Goal: Use online tool/utility: Utilize a website feature to perform a specific function

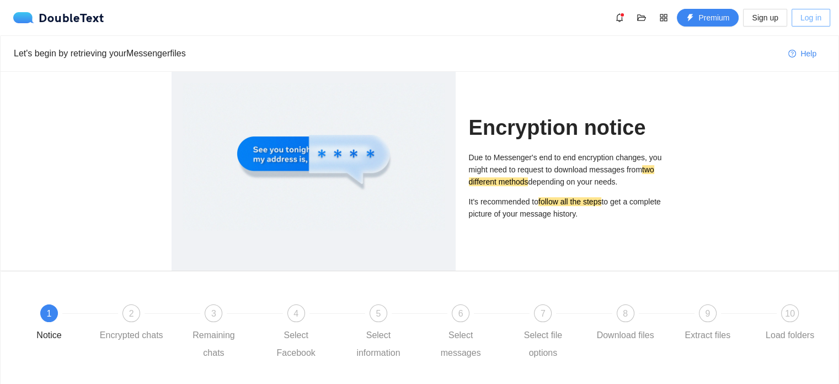
click at [799, 19] on button "Log in" at bounding box center [811, 18] width 39 height 18
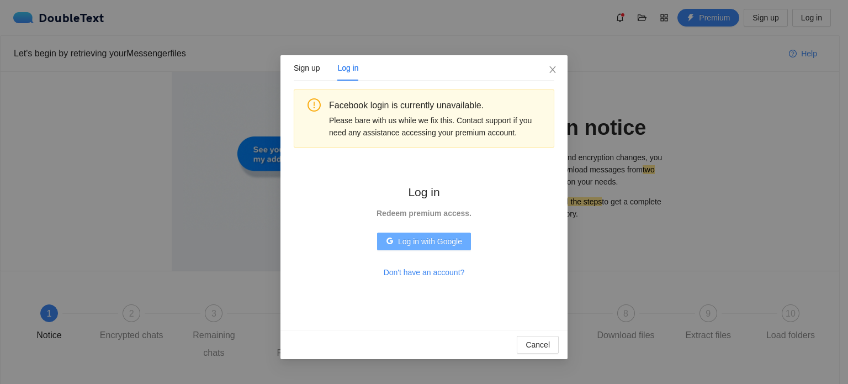
click at [423, 239] on span "Log in with Google" at bounding box center [430, 241] width 64 height 12
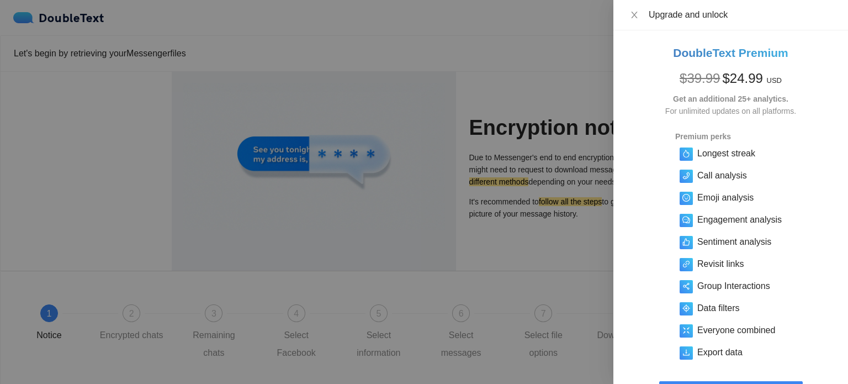
click at [466, 187] on div at bounding box center [424, 192] width 848 height 384
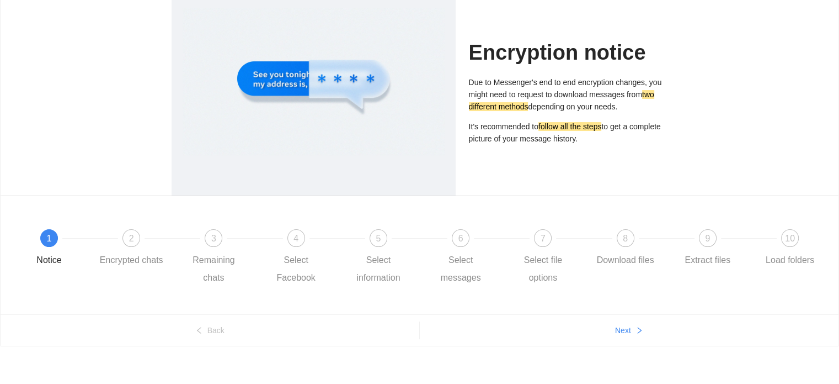
scroll to position [79, 0]
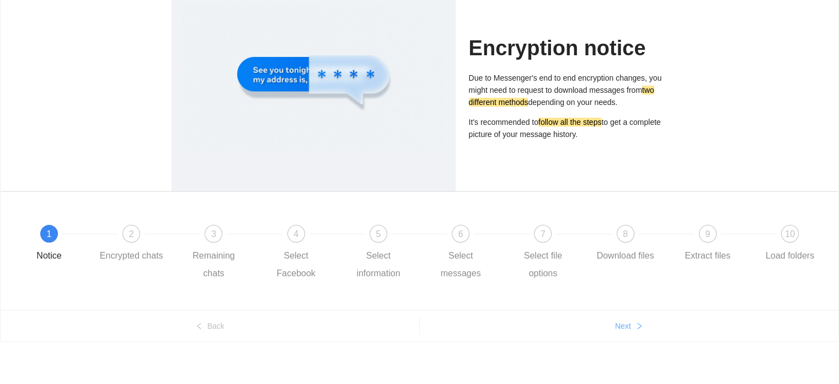
click at [647, 320] on button "Next" at bounding box center [629, 326] width 419 height 18
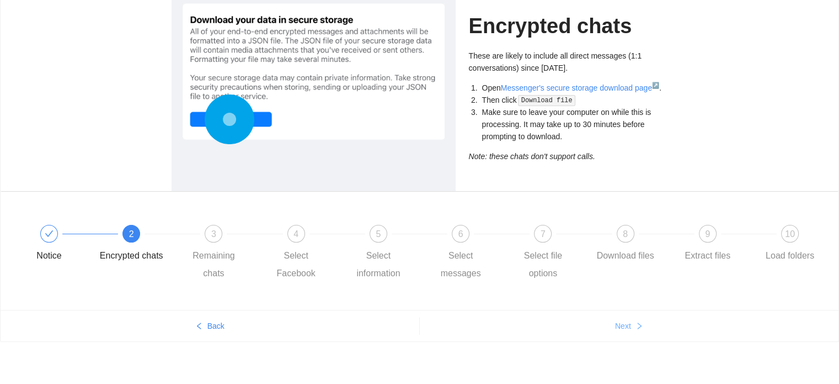
click at [647, 320] on button "Next" at bounding box center [629, 326] width 419 height 18
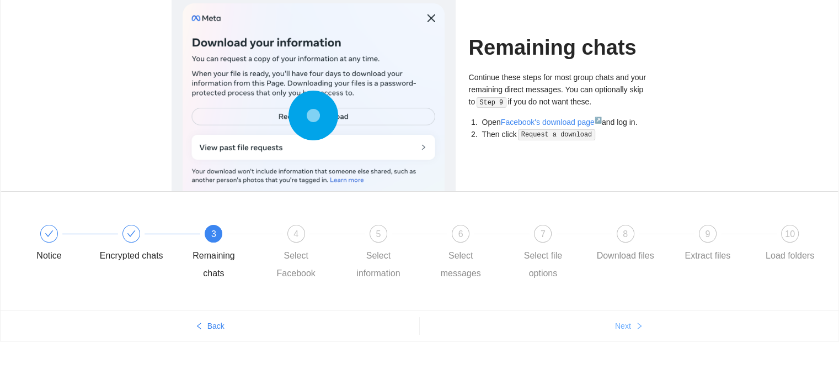
click at [647, 320] on button "Next" at bounding box center [629, 326] width 419 height 18
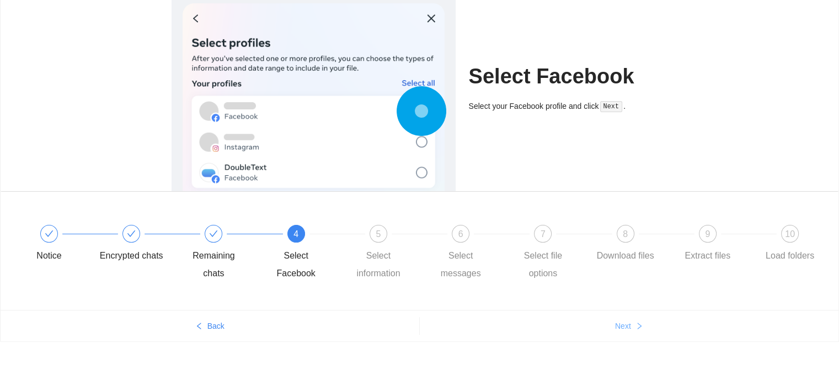
click at [647, 320] on button "Next" at bounding box center [629, 326] width 419 height 18
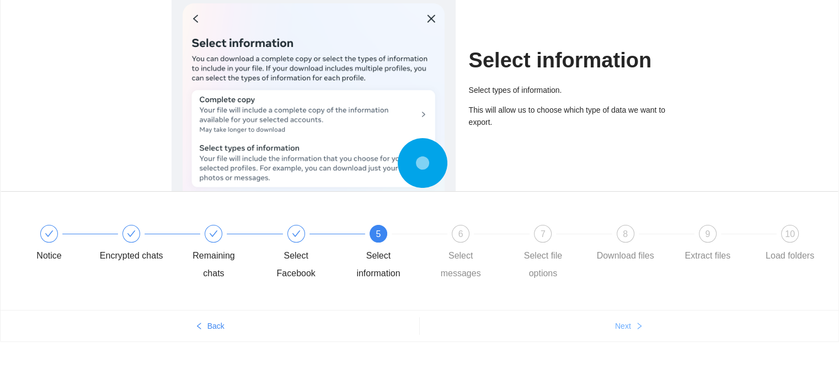
click at [647, 320] on button "Next" at bounding box center [629, 326] width 419 height 18
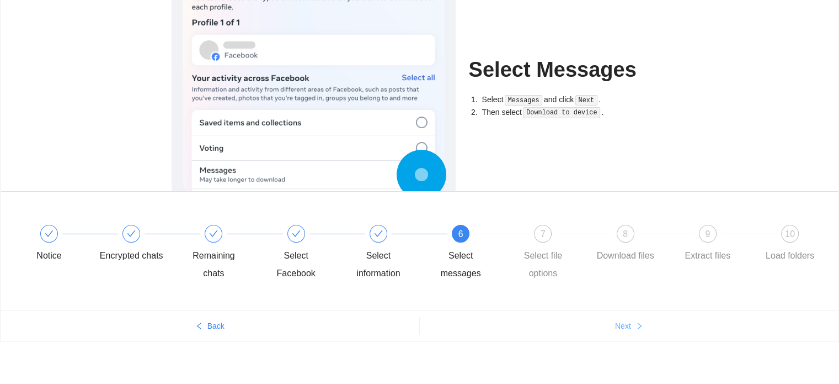
click at [647, 320] on button "Next" at bounding box center [629, 326] width 419 height 18
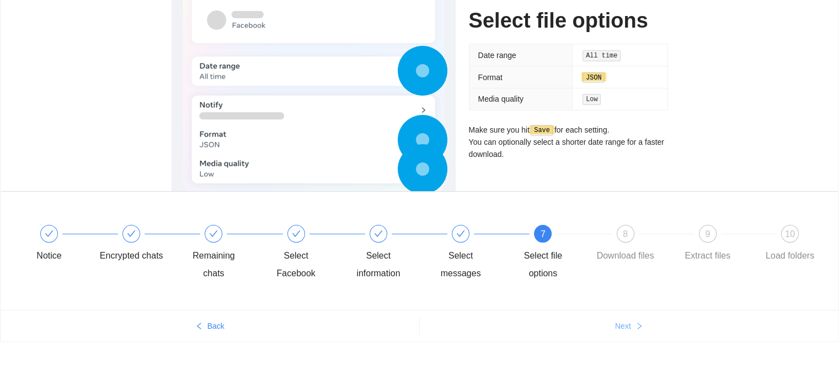
click at [647, 320] on button "Next" at bounding box center [629, 326] width 419 height 18
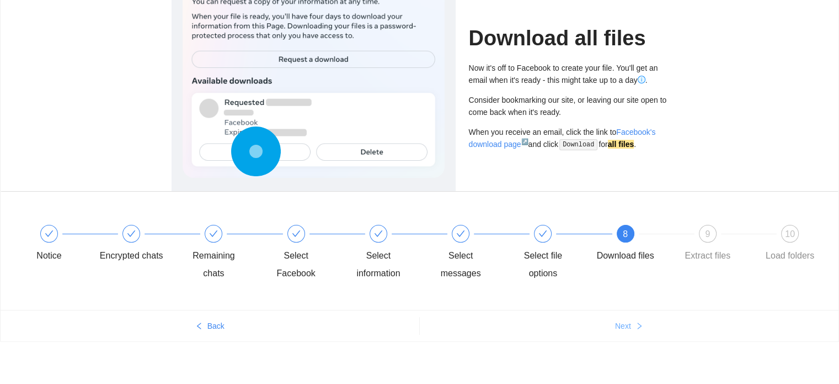
click at [647, 320] on button "Next" at bounding box center [629, 326] width 419 height 18
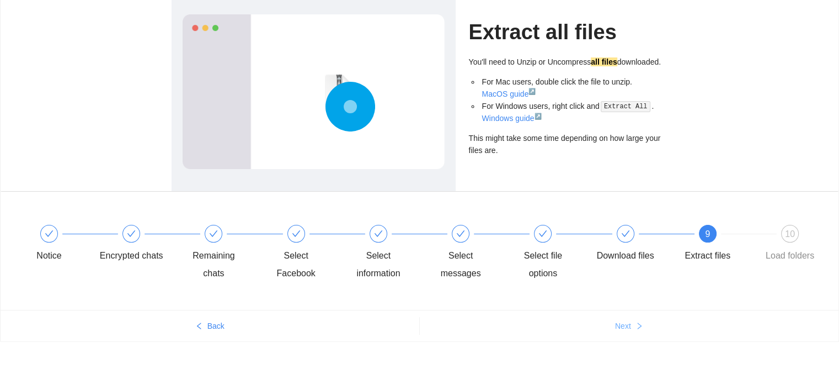
click at [647, 320] on button "Next" at bounding box center [629, 326] width 419 height 18
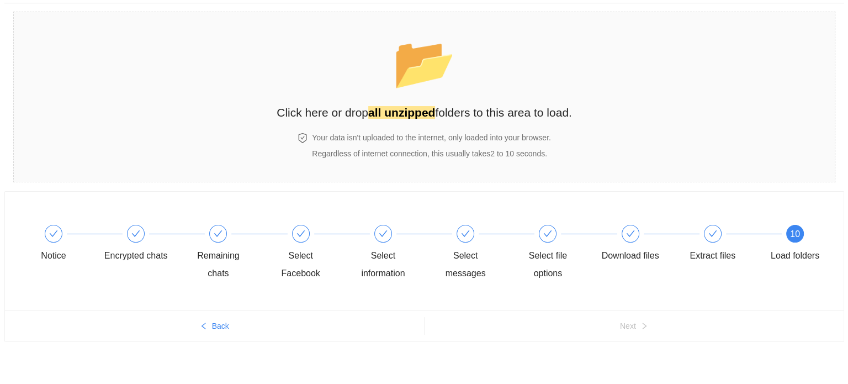
scroll to position [0, 0]
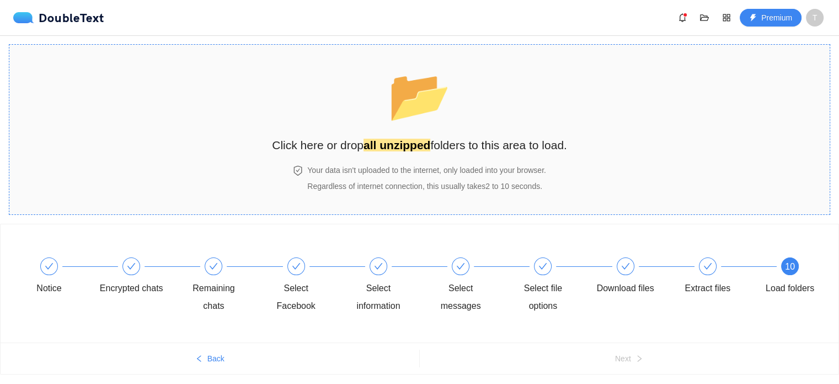
click at [405, 124] on span "📂" at bounding box center [419, 95] width 63 height 56
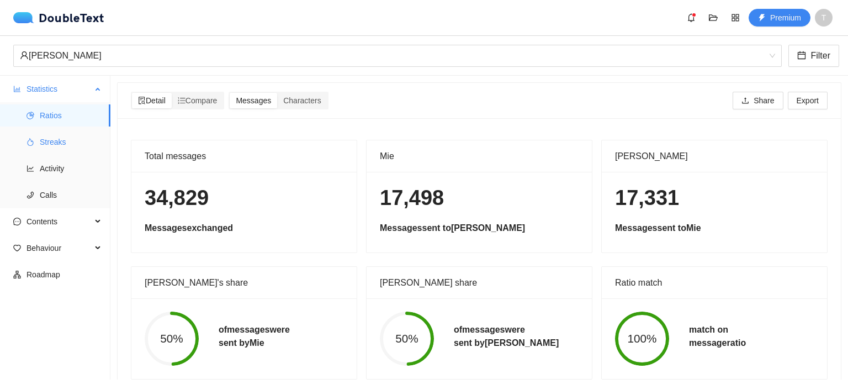
click at [44, 142] on span "Streaks" at bounding box center [71, 142] width 62 height 22
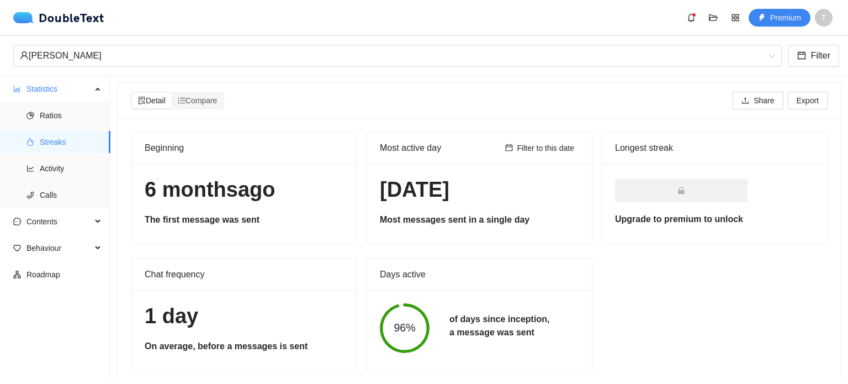
scroll to position [20, 0]
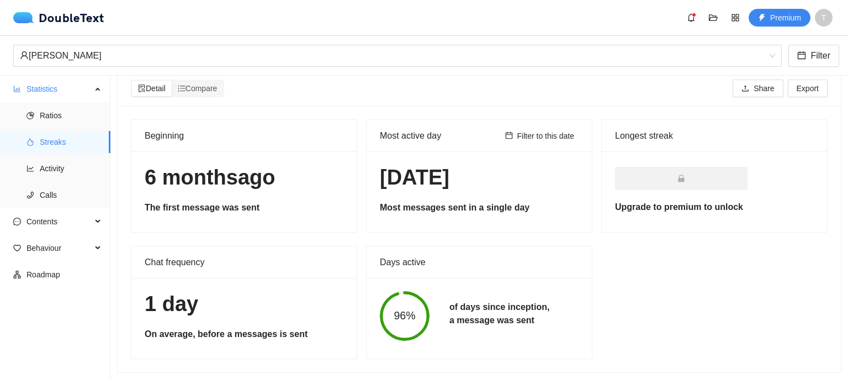
click at [470, 300] on h5 "of days since inception, a message was sent" at bounding box center [499, 313] width 100 height 26
click at [572, 324] on div "96% of days since inception, a message was sent" at bounding box center [479, 316] width 219 height 50
click at [75, 159] on span "Activity" at bounding box center [71, 168] width 62 height 22
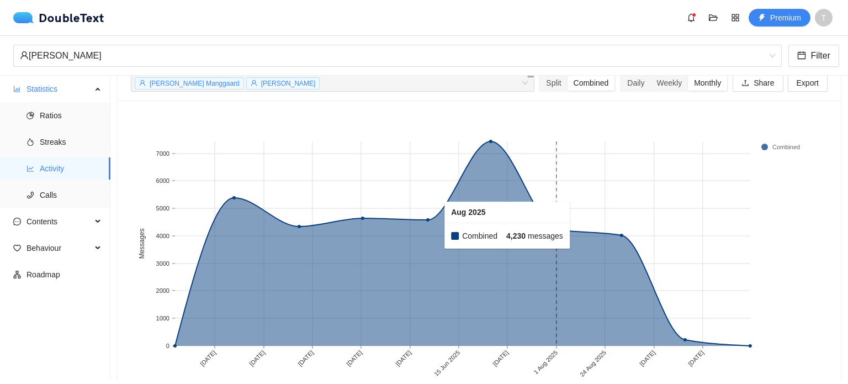
scroll to position [49, 0]
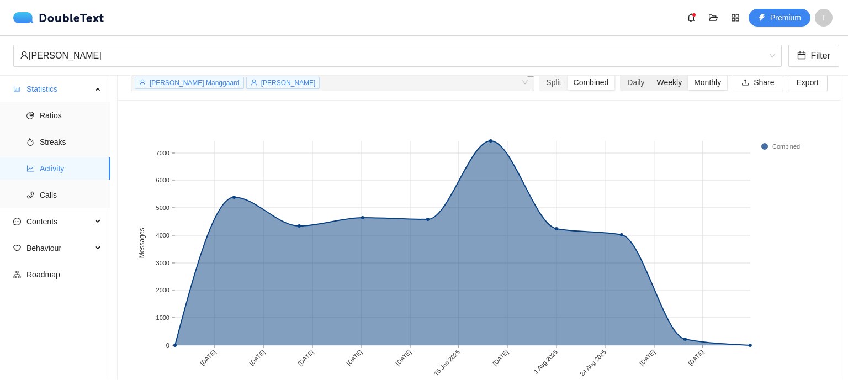
click at [655, 81] on div "Weekly" at bounding box center [669, 81] width 38 height 15
click at [650, 74] on input "Weekly" at bounding box center [650, 74] width 0 height 0
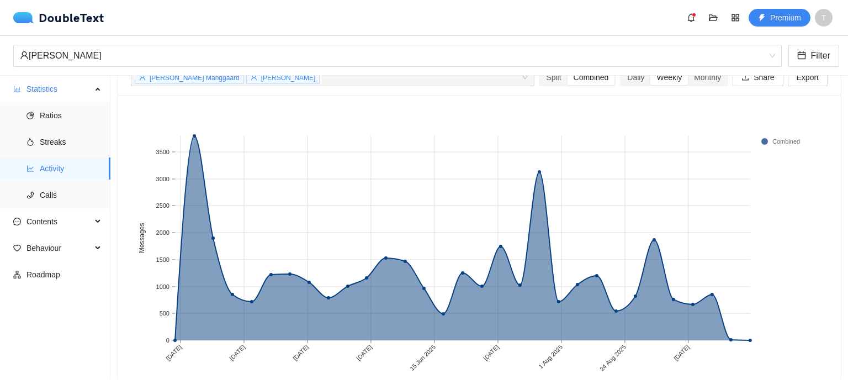
scroll to position [53, 0]
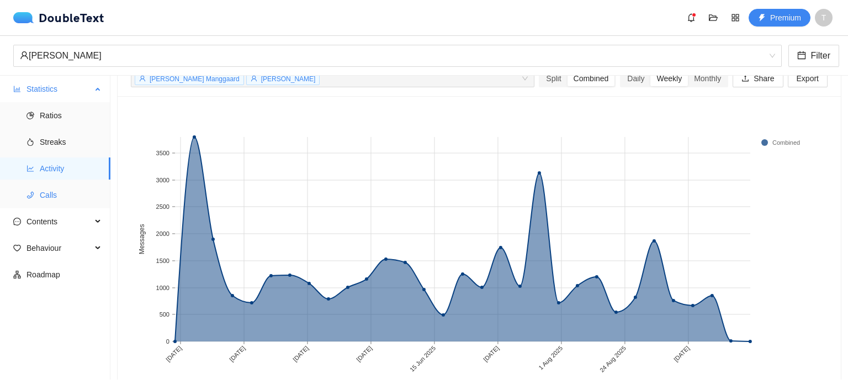
click at [38, 189] on li "Calls" at bounding box center [55, 195] width 110 height 22
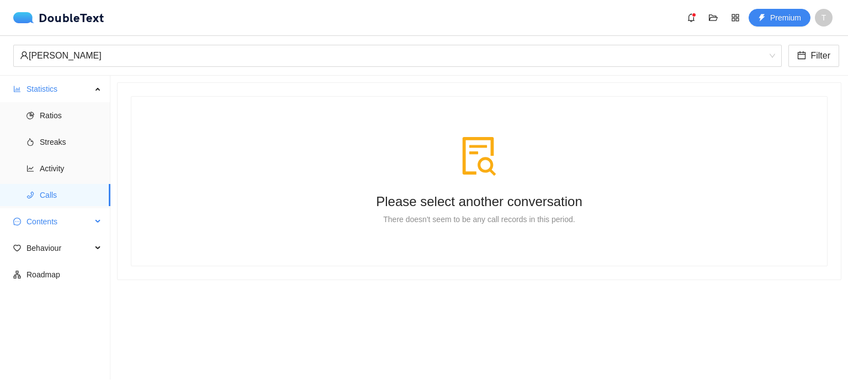
click at [51, 222] on span "Contents" at bounding box center [58, 221] width 65 height 22
click at [77, 250] on span "Word Cloud" at bounding box center [71, 248] width 62 height 22
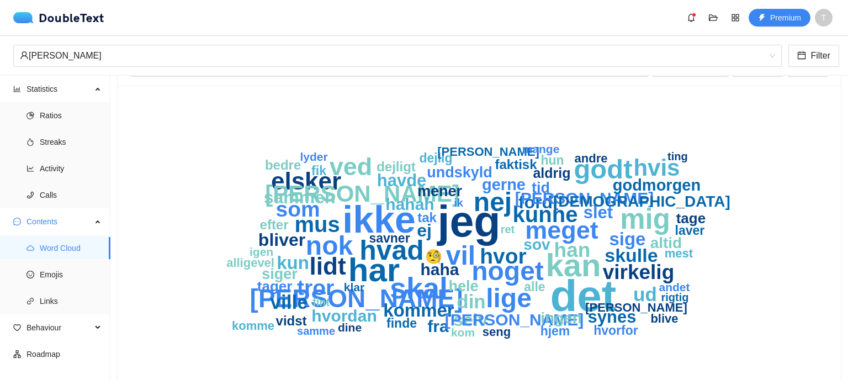
scroll to position [33, 0]
click at [827, 196] on div "det jeg ikke har kan skal mig hvad godt vil noget nej nok [PERSON_NAME] [PERSON…" at bounding box center [479, 242] width 723 height 313
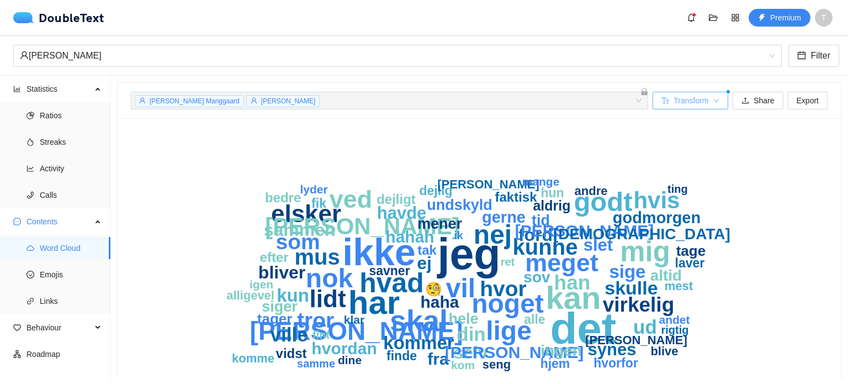
click at [713, 101] on button "Transform" at bounding box center [690, 101] width 76 height 18
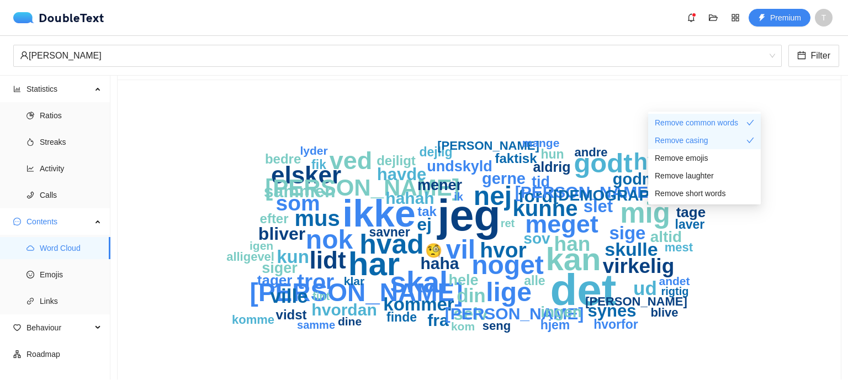
scroll to position [42, 0]
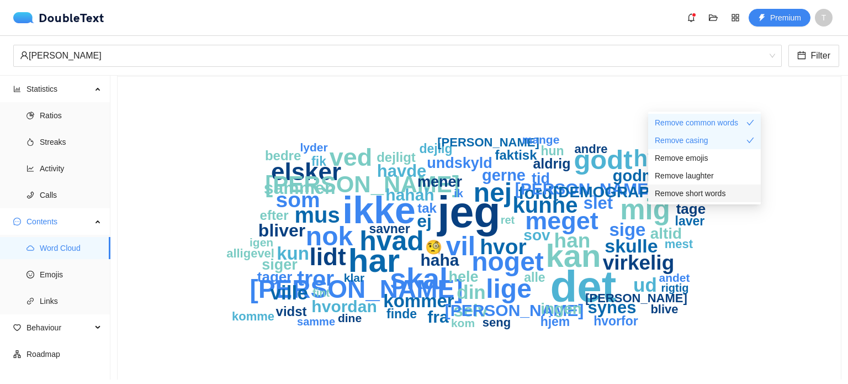
click at [718, 191] on span "Remove short words" at bounding box center [689, 193] width 71 height 12
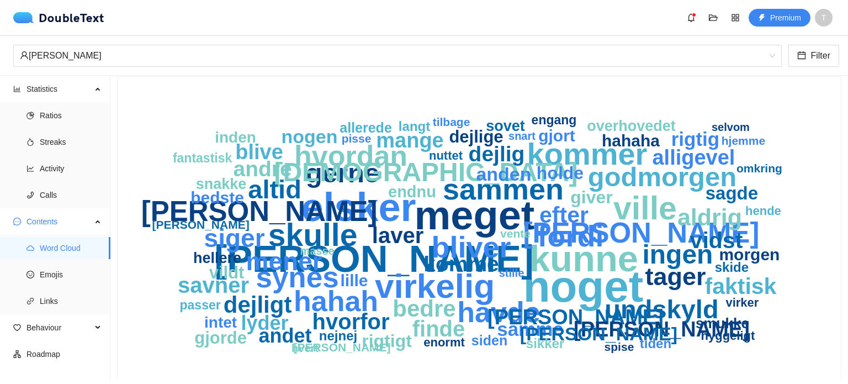
click at [803, 204] on icon "noget meget elsker [PERSON_NAME] kunne virkelig ville skulle kommer bliver ford…" at bounding box center [475, 232] width 688 height 287
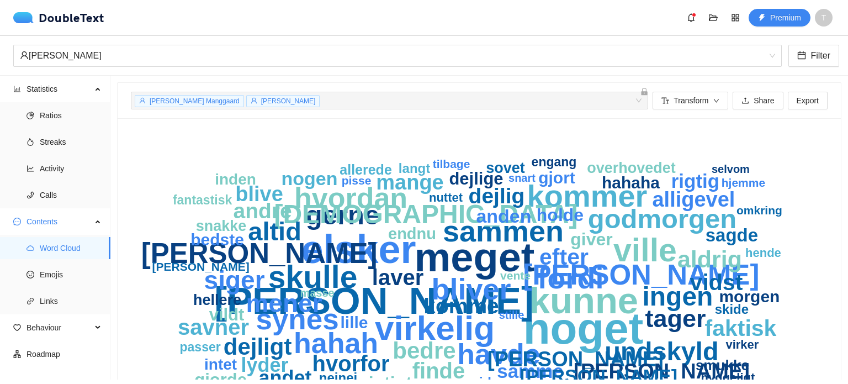
click at [261, 103] on span "[PERSON_NAME]" at bounding box center [288, 101] width 55 height 8
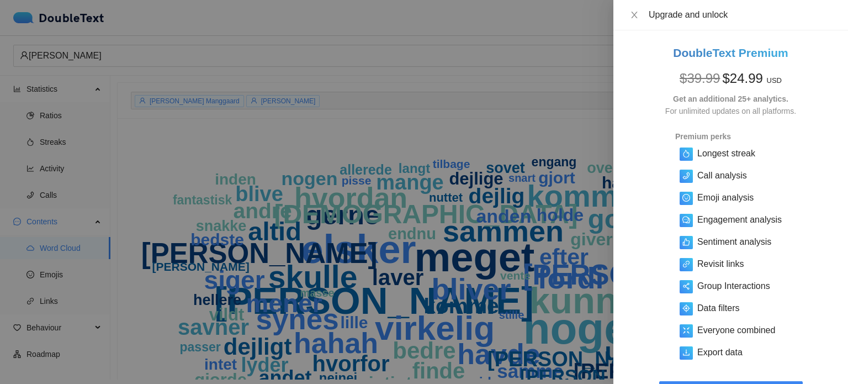
click at [544, 62] on div at bounding box center [424, 192] width 848 height 384
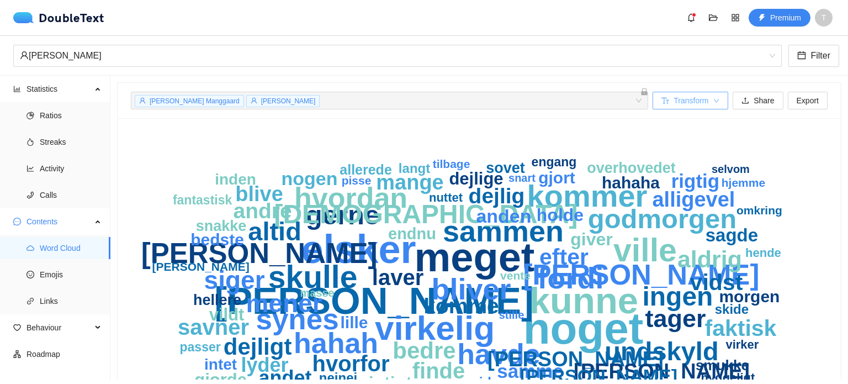
click at [667, 102] on button "Transform" at bounding box center [690, 101] width 76 height 18
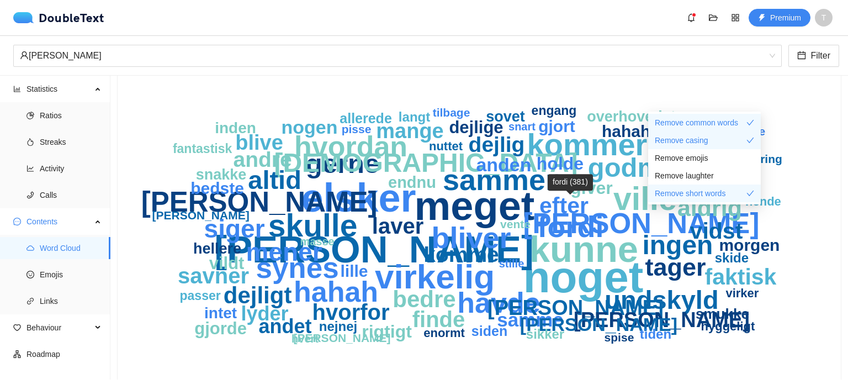
scroll to position [41, 0]
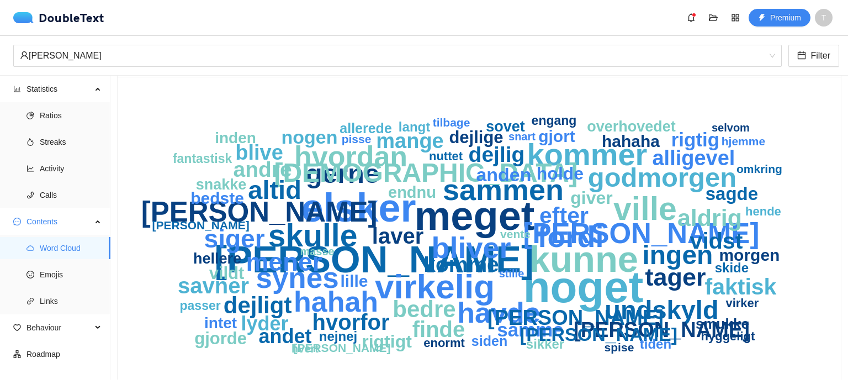
click at [814, 256] on icon "noget meget elsker [PERSON_NAME] kunne virkelig ville skulle kommer bliver ford…" at bounding box center [475, 233] width 688 height 287
click at [42, 275] on span "Emojis" at bounding box center [71, 274] width 62 height 22
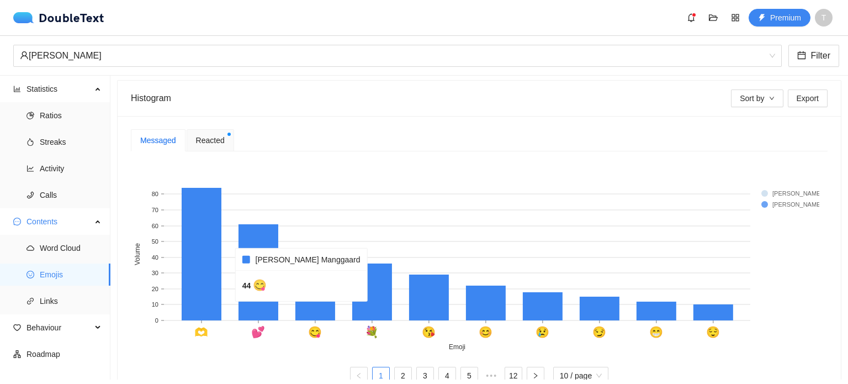
scroll to position [203, 0]
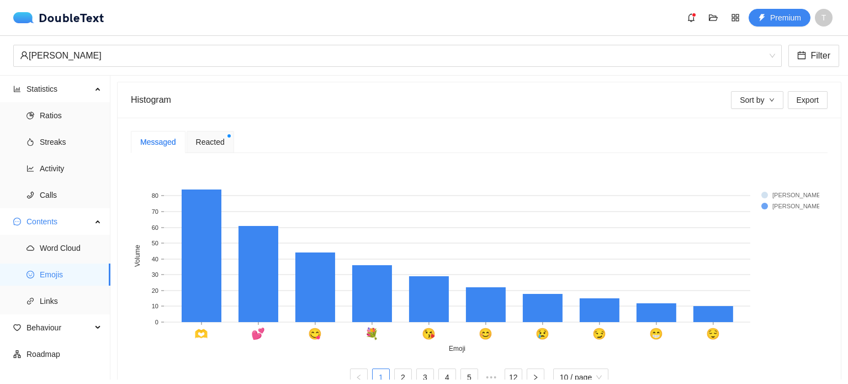
click at [222, 145] on div "Reacted" at bounding box center [210, 142] width 47 height 22
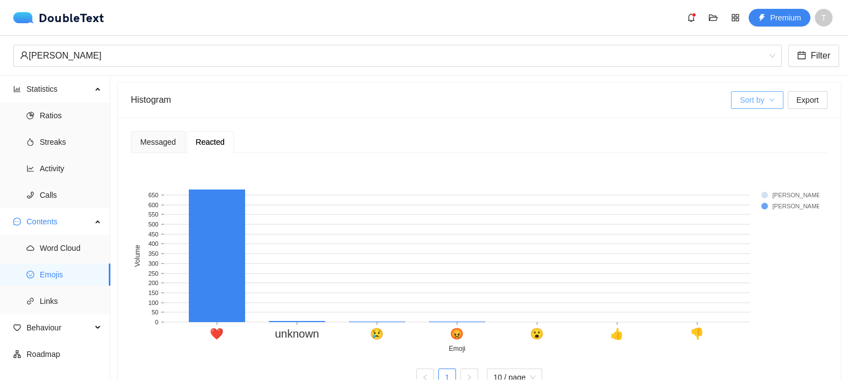
click at [757, 99] on button "Sort by" at bounding box center [757, 100] width 52 height 18
click at [174, 136] on div "Messaged" at bounding box center [158, 142] width 36 height 12
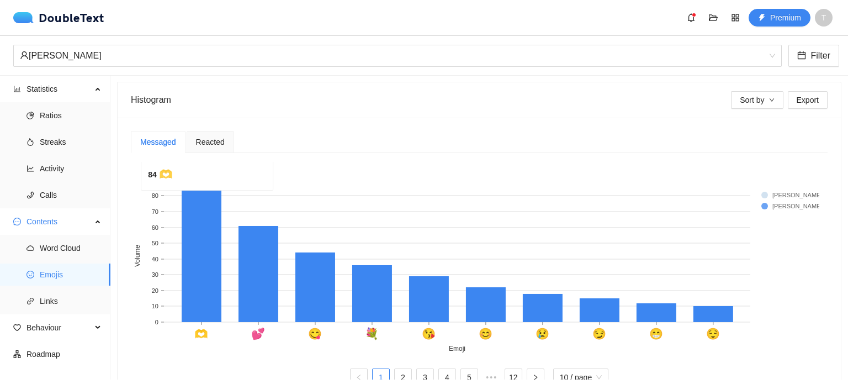
scroll to position [236, 0]
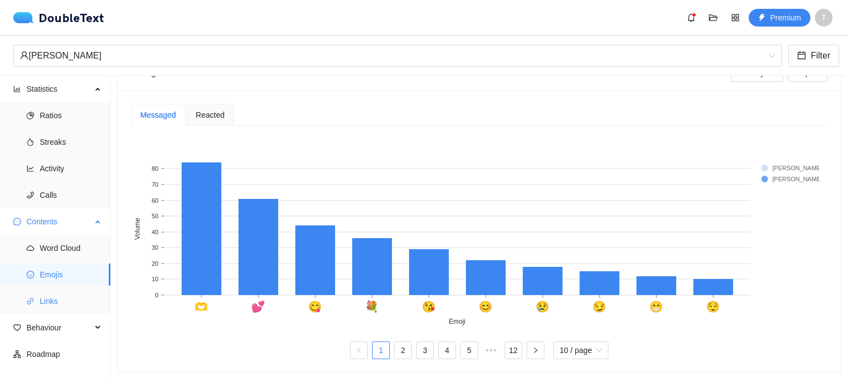
click at [63, 302] on span "Links" at bounding box center [71, 301] width 62 height 22
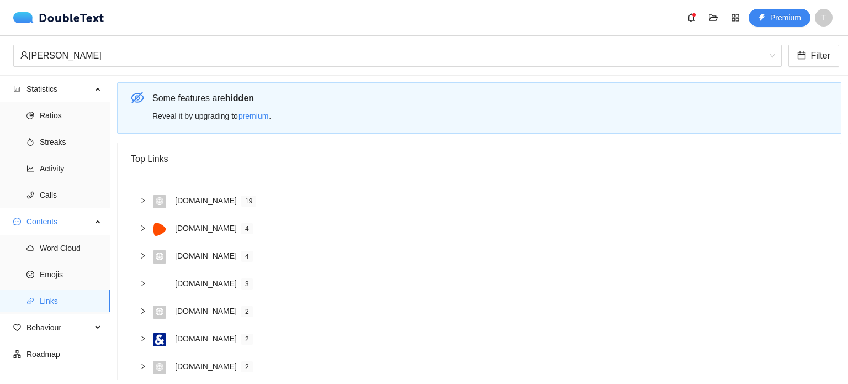
scroll to position [139, 0]
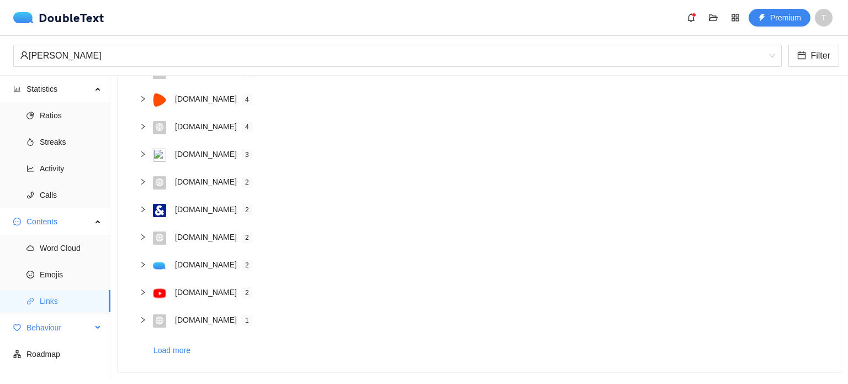
click at [47, 331] on span "Behaviour" at bounding box center [58, 327] width 65 height 22
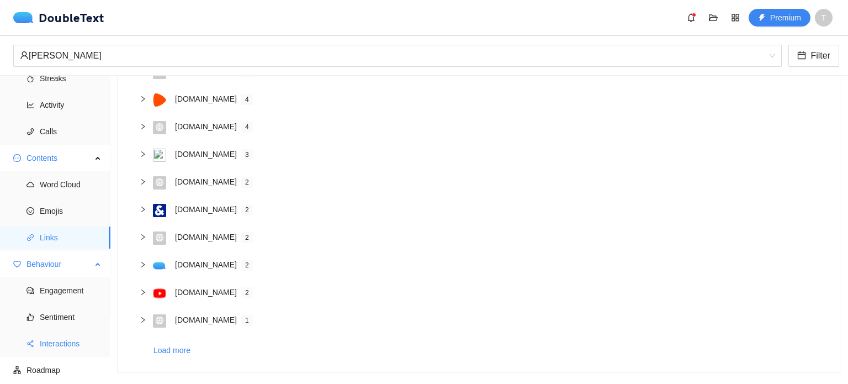
scroll to position [64, 0]
click at [56, 291] on span "Engagement" at bounding box center [71, 290] width 62 height 22
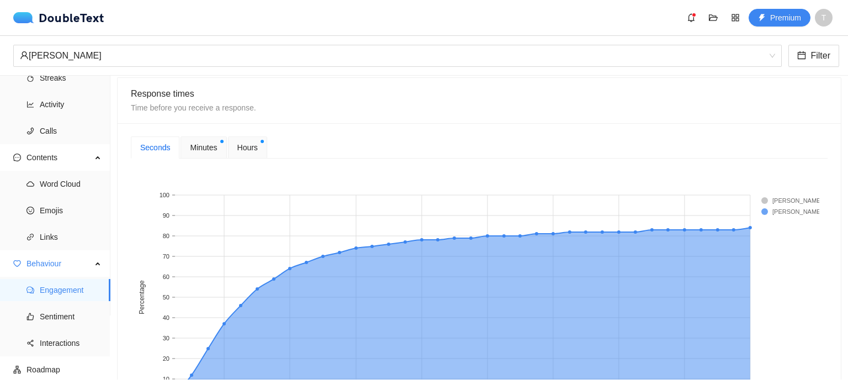
scroll to position [416, 0]
click at [207, 147] on span "Minutes" at bounding box center [203, 148] width 27 height 12
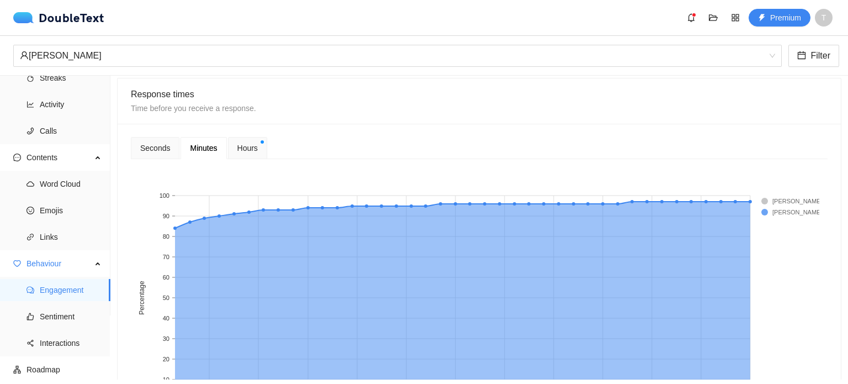
click at [261, 144] on div "Hours" at bounding box center [247, 148] width 39 height 22
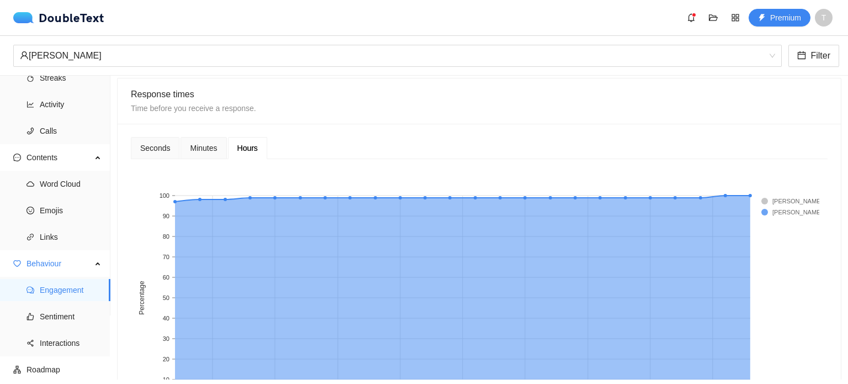
click at [212, 152] on div "Minutes" at bounding box center [203, 148] width 27 height 12
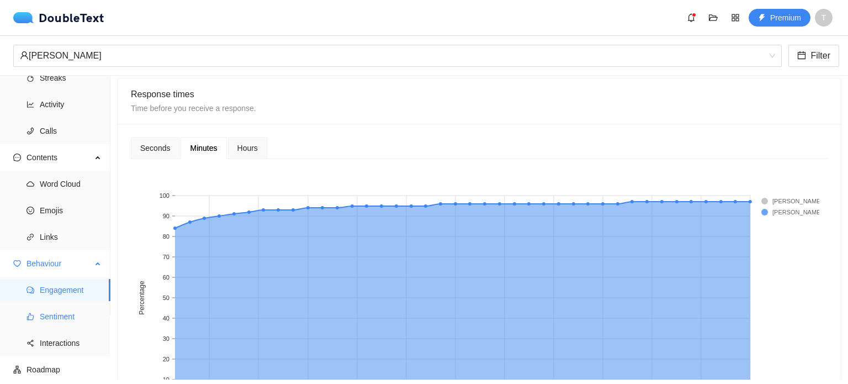
click at [73, 316] on span "Sentiment" at bounding box center [71, 316] width 62 height 22
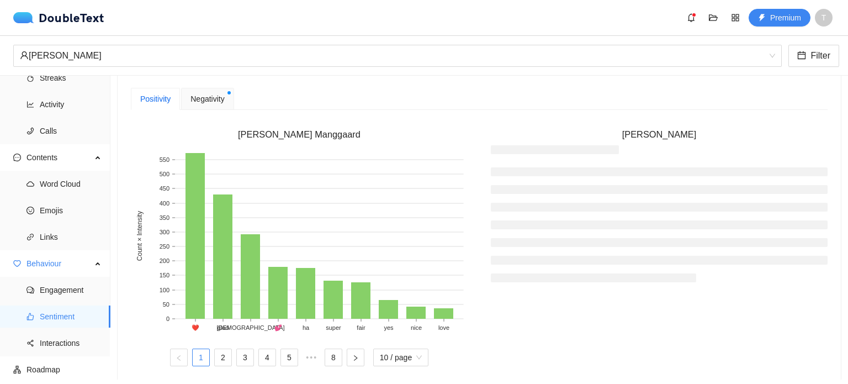
scroll to position [328, 0]
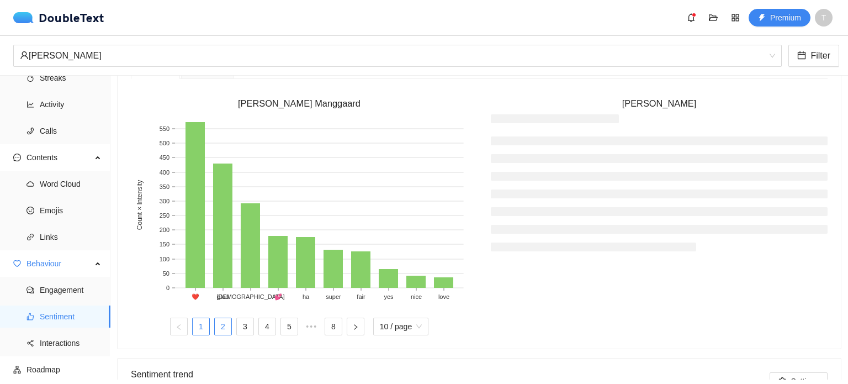
click at [223, 320] on link "2" at bounding box center [223, 326] width 17 height 17
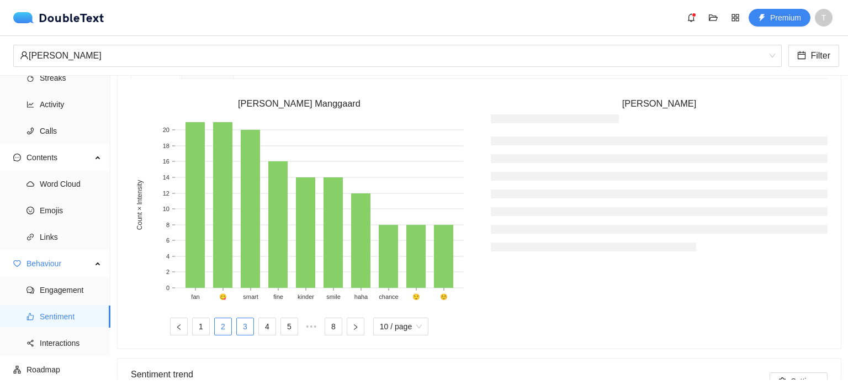
click at [243, 322] on link "3" at bounding box center [245, 326] width 17 height 17
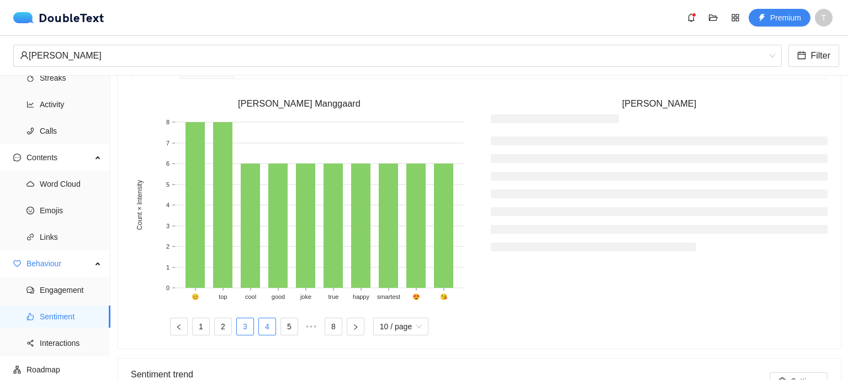
click at [261, 321] on link "4" at bounding box center [267, 326] width 17 height 17
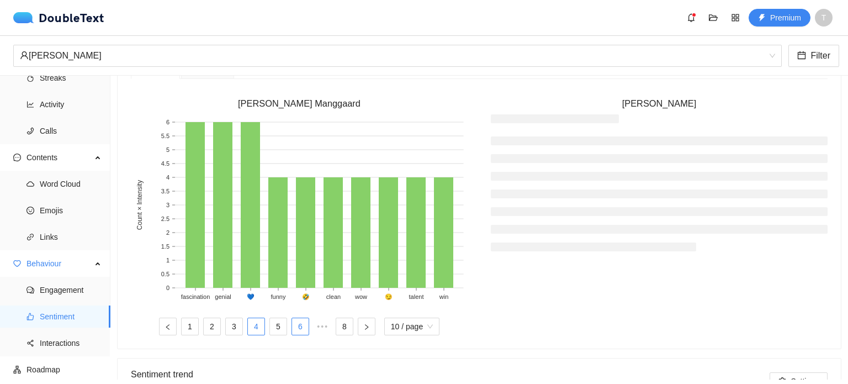
click at [292, 324] on link "6" at bounding box center [300, 326] width 17 height 17
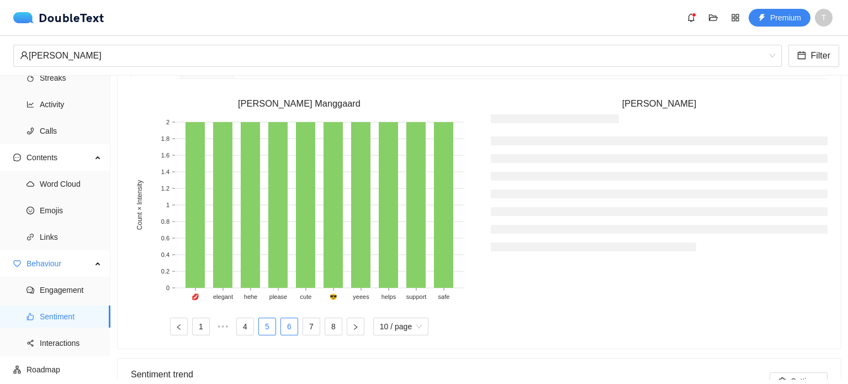
click at [273, 324] on li "5" at bounding box center [267, 326] width 18 height 18
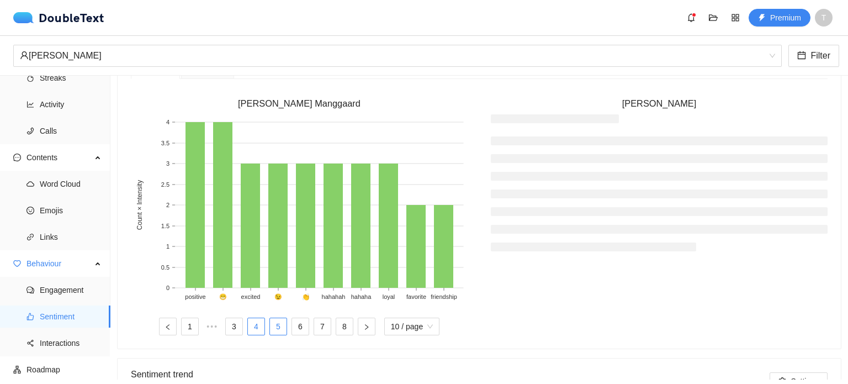
click at [252, 322] on link "4" at bounding box center [256, 326] width 17 height 17
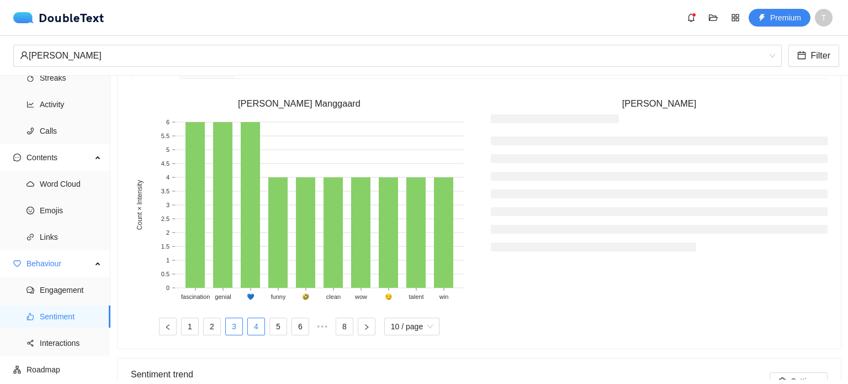
click at [236, 321] on link "3" at bounding box center [234, 326] width 17 height 17
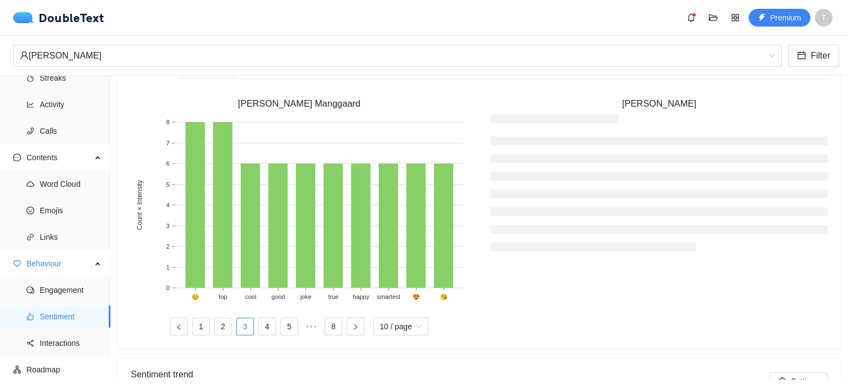
click at [230, 322] on ul "1 2 3 4 5 ••• 8 10 / page" at bounding box center [299, 326] width 337 height 18
click at [225, 323] on link "2" at bounding box center [223, 326] width 17 height 17
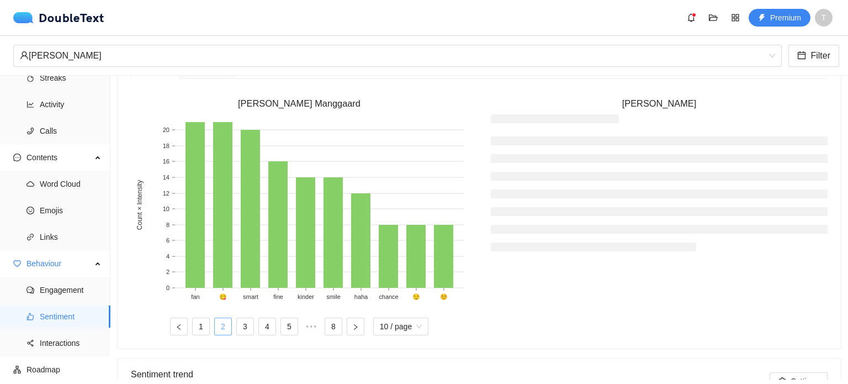
click at [215, 327] on link "2" at bounding box center [223, 326] width 17 height 17
click at [201, 326] on link "1" at bounding box center [201, 326] width 17 height 17
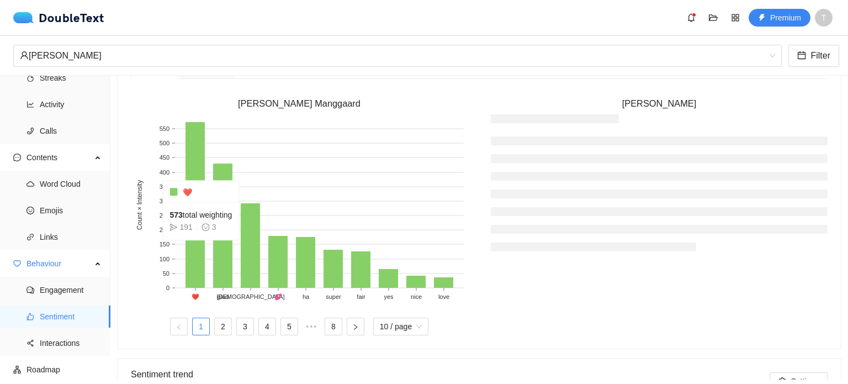
click at [203, 247] on rect at bounding box center [194, 205] width 19 height 166
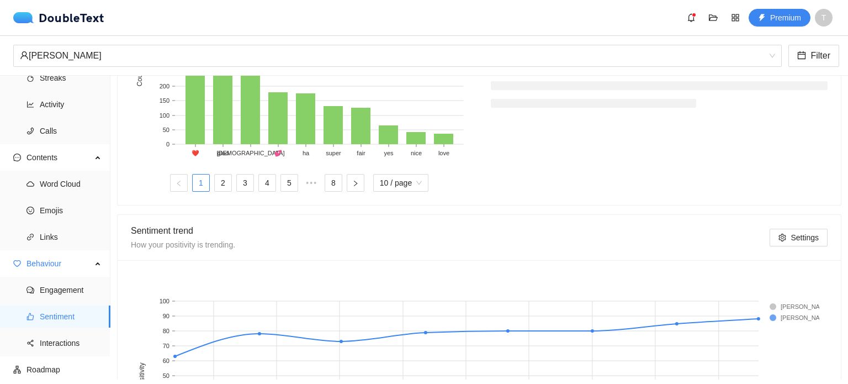
scroll to position [614, 0]
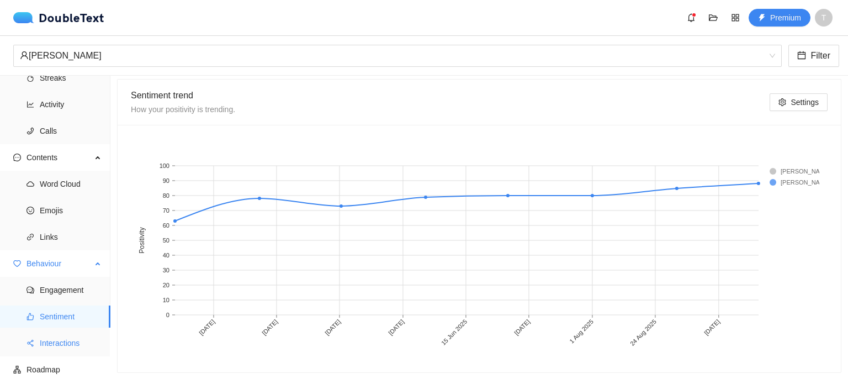
click at [73, 335] on span "Interactions" at bounding box center [71, 343] width 62 height 22
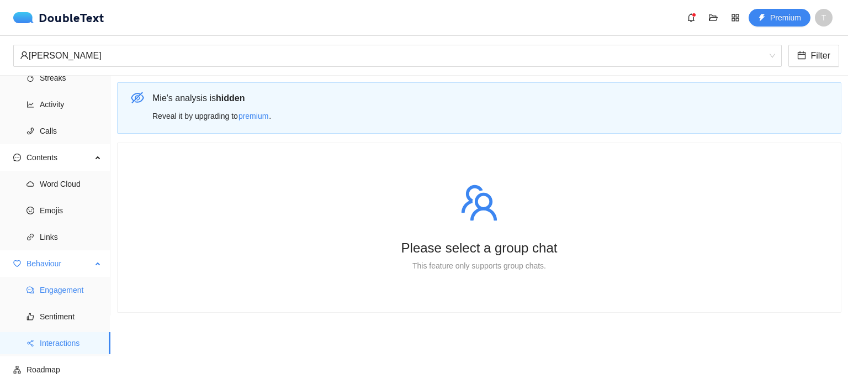
scroll to position [65, 0]
click at [310, 223] on div "Please select a group chat This feature only supports group chats." at bounding box center [479, 227] width 696 height 142
click at [50, 364] on span "Roadmap" at bounding box center [63, 369] width 75 height 22
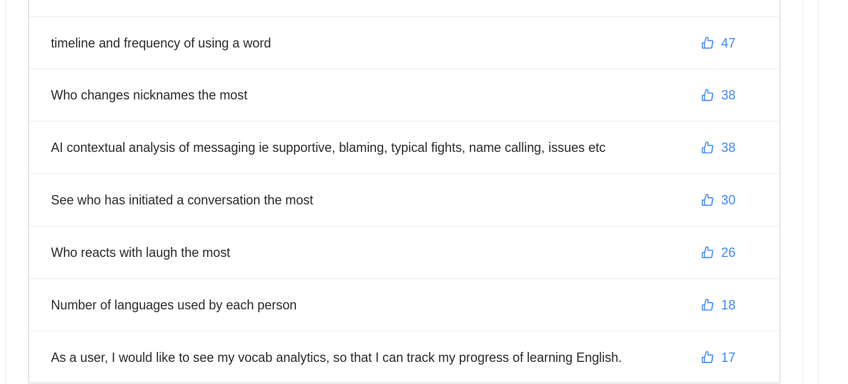
scroll to position [179, 0]
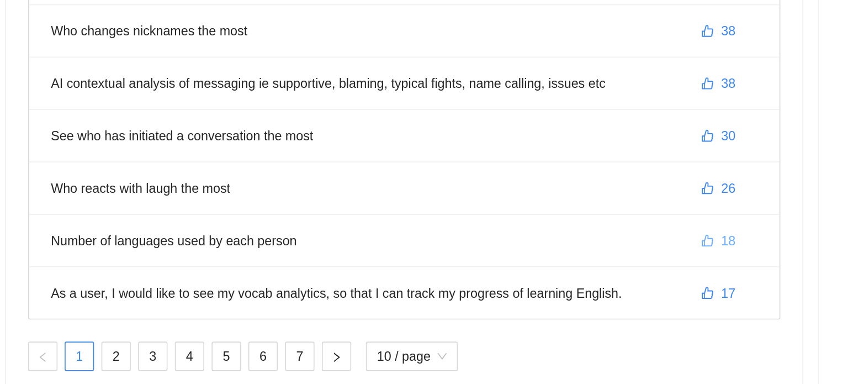
click at [529, 267] on button "18" at bounding box center [545, 272] width 39 height 18
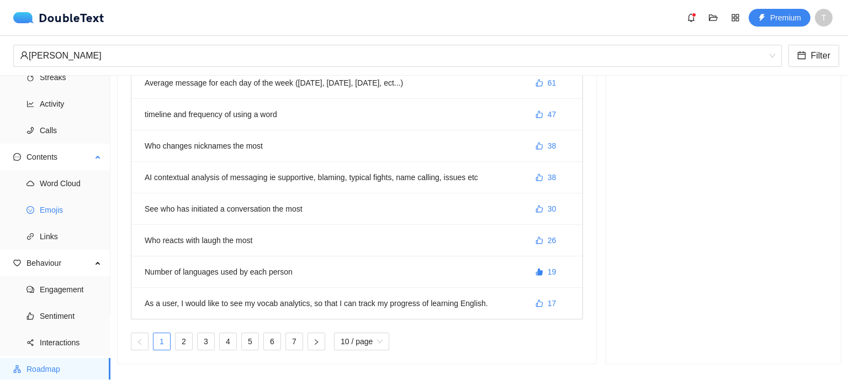
scroll to position [0, 0]
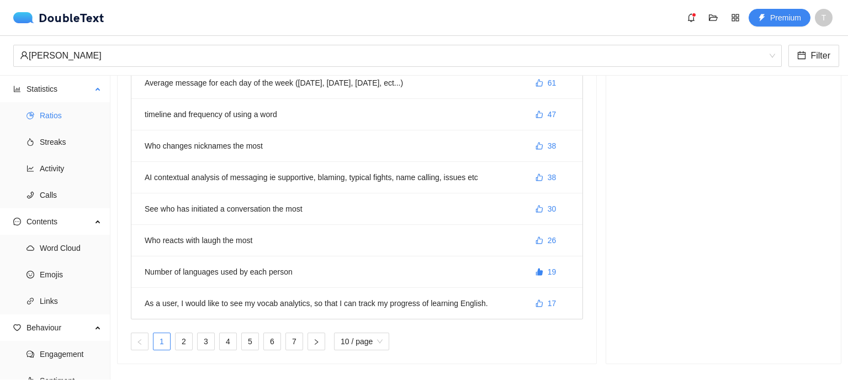
click at [62, 118] on span "Ratios" at bounding box center [71, 115] width 62 height 22
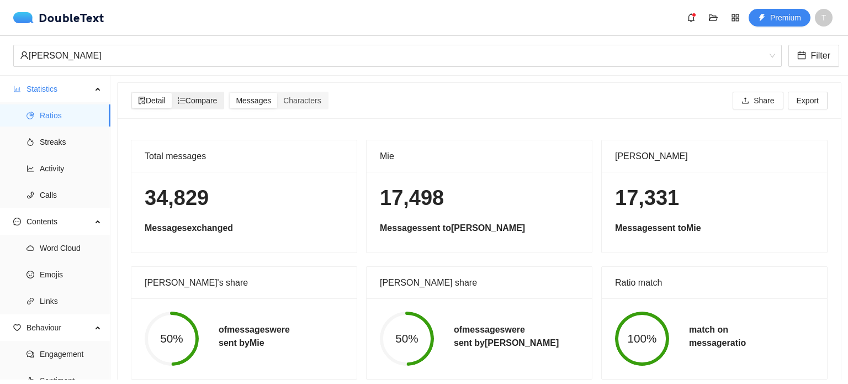
click at [205, 96] on span "Compare" at bounding box center [198, 100] width 40 height 9
click at [172, 93] on input "Compare" at bounding box center [172, 93] width 0 height 0
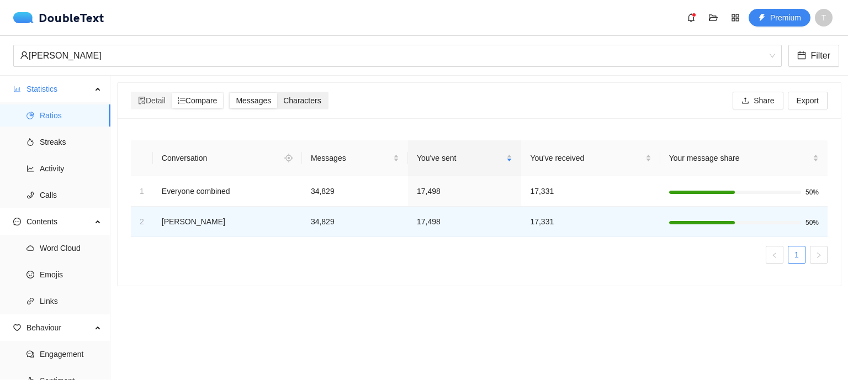
click at [304, 98] on span "Characters" at bounding box center [302, 100] width 38 height 9
click at [277, 93] on input "Characters" at bounding box center [277, 93] width 0 height 0
click at [158, 99] on span "Detail" at bounding box center [152, 100] width 28 height 9
click at [132, 93] on input "Detail" at bounding box center [132, 93] width 0 height 0
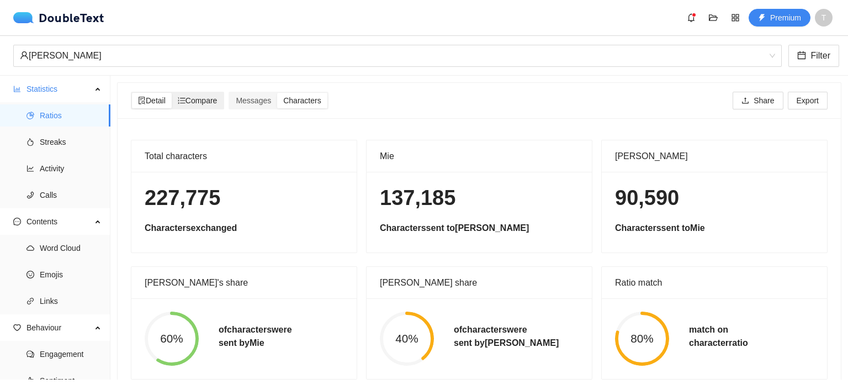
click at [212, 100] on span "Compare" at bounding box center [198, 100] width 40 height 9
click at [172, 93] on input "Compare" at bounding box center [172, 93] width 0 height 0
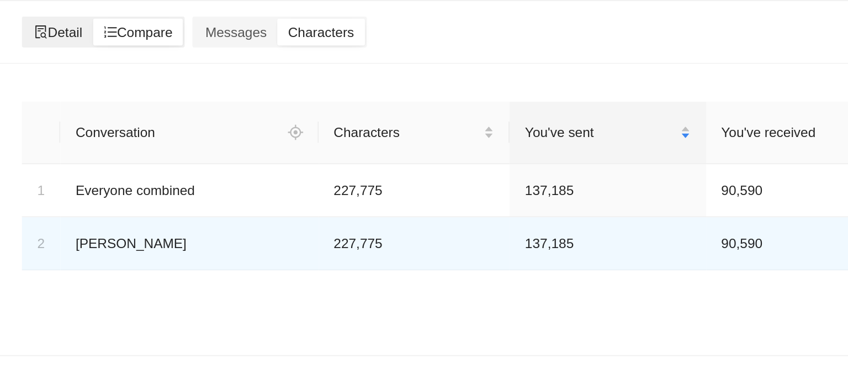
click at [166, 104] on span "Detail" at bounding box center [152, 100] width 28 height 9
click at [132, 93] on input "Detail" at bounding box center [132, 93] width 0 height 0
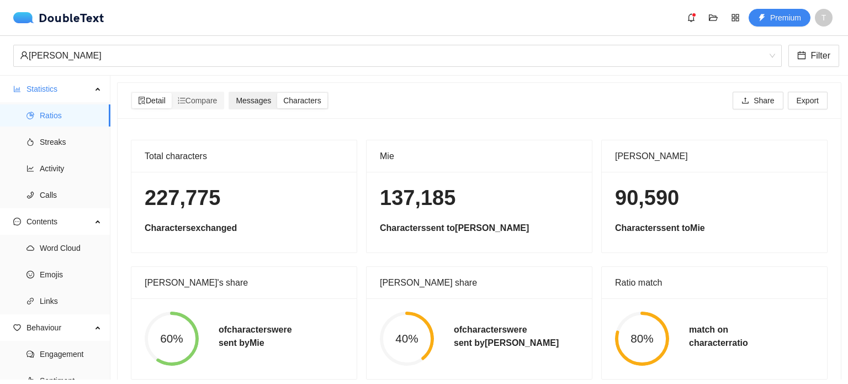
click at [264, 105] on span "Messages" at bounding box center [253, 100] width 35 height 9
click at [230, 93] on input "Messages" at bounding box center [230, 93] width 0 height 0
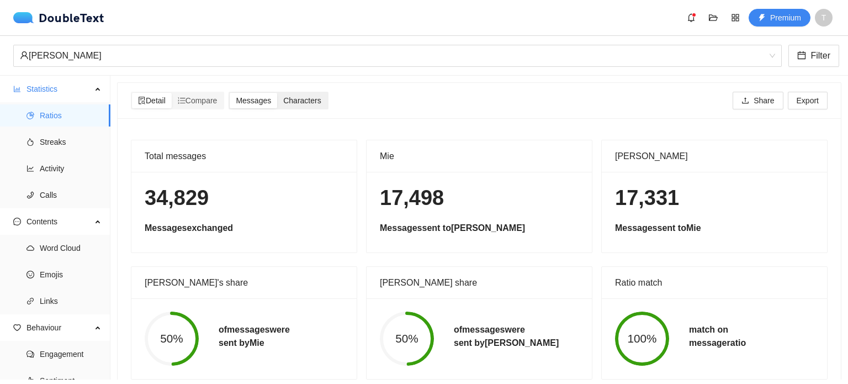
click at [298, 100] on span "Characters" at bounding box center [302, 100] width 38 height 9
click at [277, 93] on input "Characters" at bounding box center [277, 93] width 0 height 0
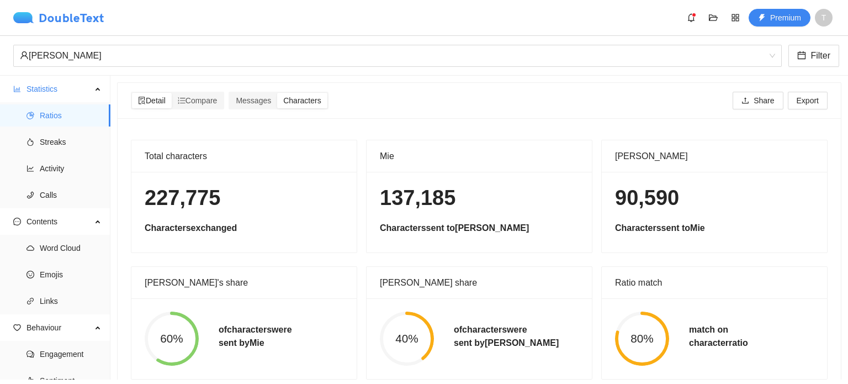
click at [33, 23] on img at bounding box center [25, 17] width 25 height 11
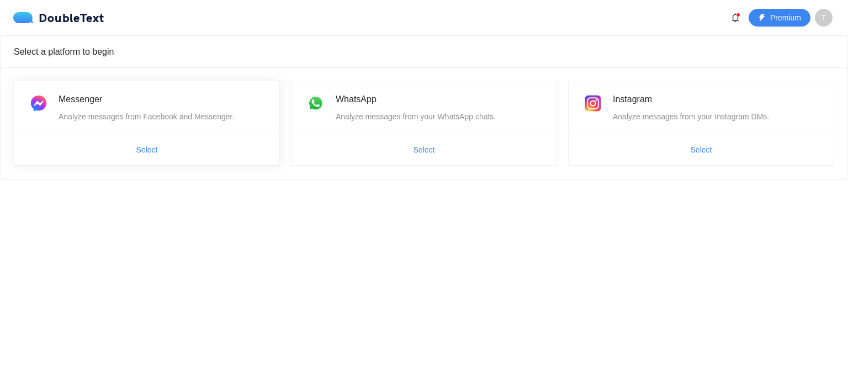
click at [190, 152] on span "Select" at bounding box center [146, 150] width 265 height 18
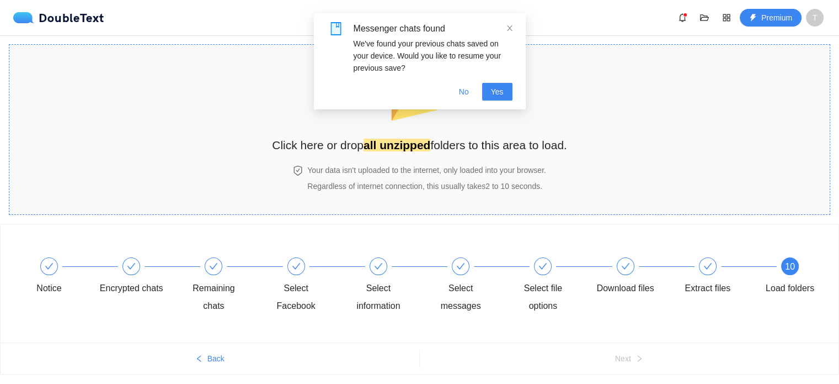
click at [408, 159] on div "📂 Click here or drop all unzipped folders to this area to load. Your data isn't…" at bounding box center [419, 129] width 295 height 147
click at [464, 99] on button "No" at bounding box center [464, 92] width 28 height 18
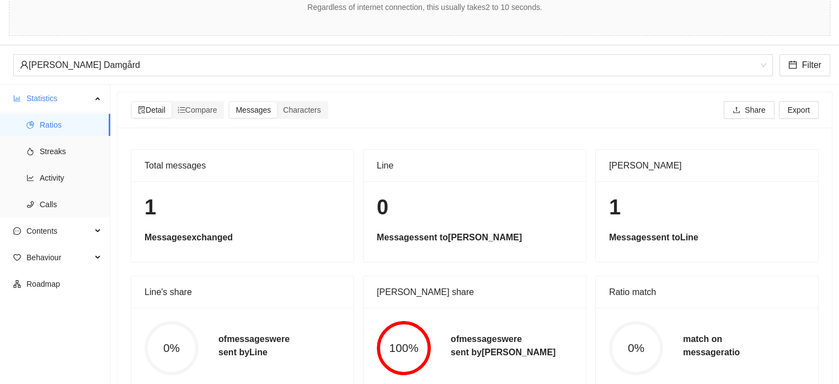
scroll to position [183, 0]
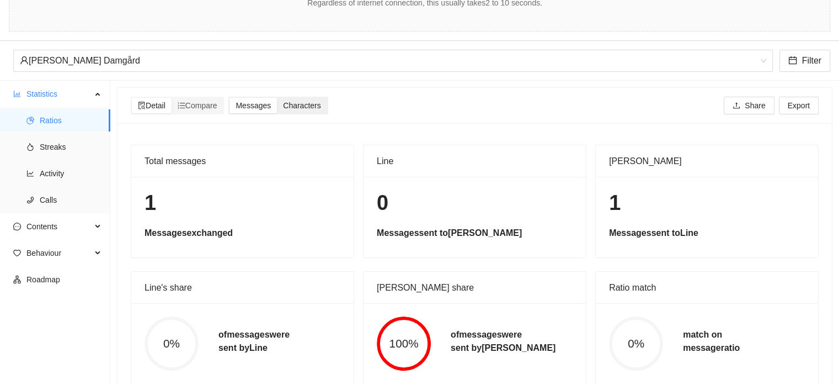
click at [306, 103] on span "Characters" at bounding box center [302, 105] width 38 height 9
click at [277, 98] on input "Characters" at bounding box center [277, 98] width 0 height 0
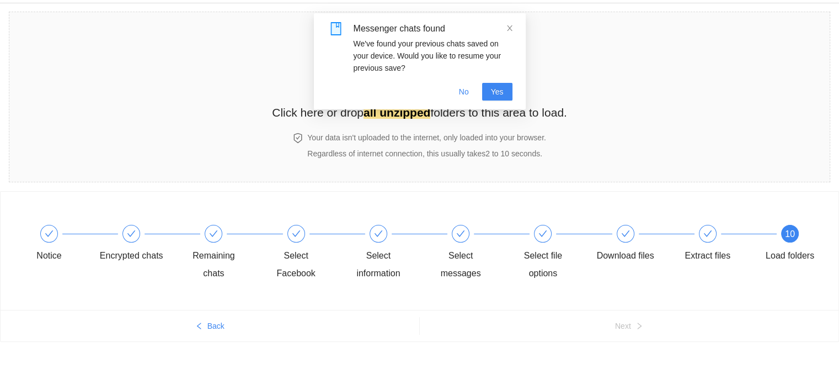
scroll to position [33, 0]
click at [493, 94] on span "Yes" at bounding box center [497, 92] width 13 height 12
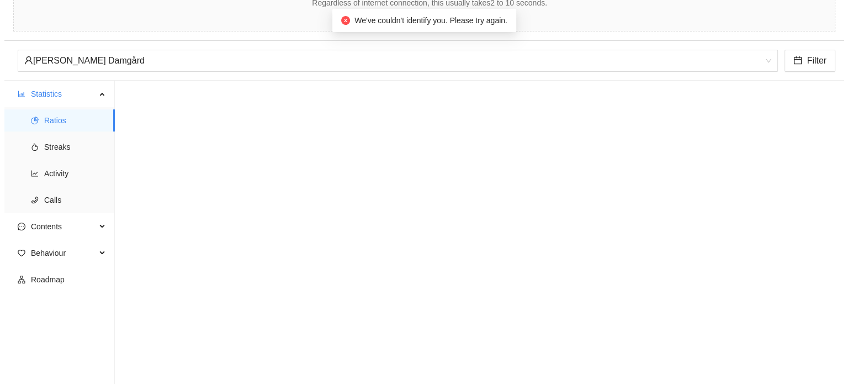
scroll to position [0, 0]
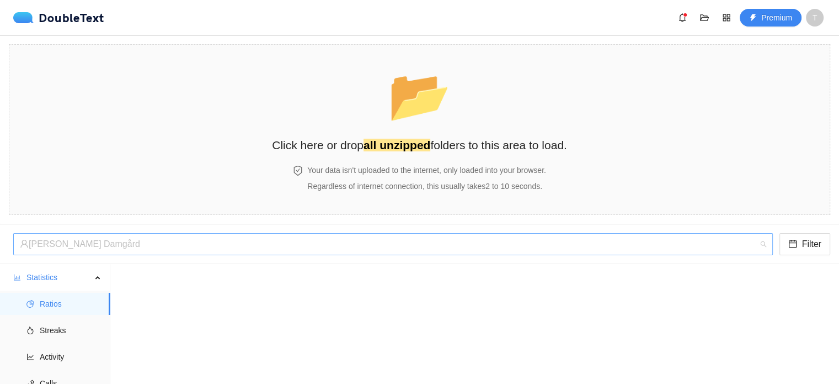
click at [684, 236] on div "[PERSON_NAME] Damgård" at bounding box center [388, 243] width 737 height 21
drag, startPoint x: 684, startPoint y: 236, endPoint x: 482, endPoint y: 145, distance: 221.8
click at [482, 145] on div "DoubleText Premium T 📂 Click here or drop all unzipped folders to this area to …" at bounding box center [419, 283] width 839 height 567
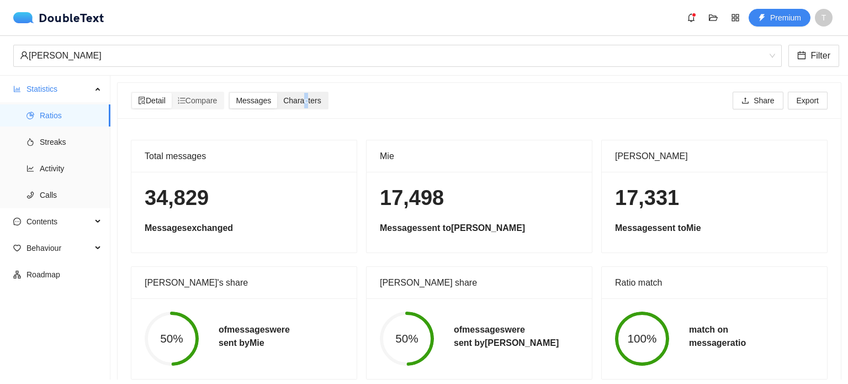
drag, startPoint x: 306, startPoint y: 109, endPoint x: 310, endPoint y: 97, distance: 12.7
click at [310, 97] on div "Messages Characters" at bounding box center [277, 101] width 99 height 18
click at [310, 97] on span "Characters" at bounding box center [302, 100] width 38 height 9
click at [277, 93] on input "Characters" at bounding box center [277, 93] width 0 height 0
